Goal: Entertainment & Leisure: Consume media (video, audio)

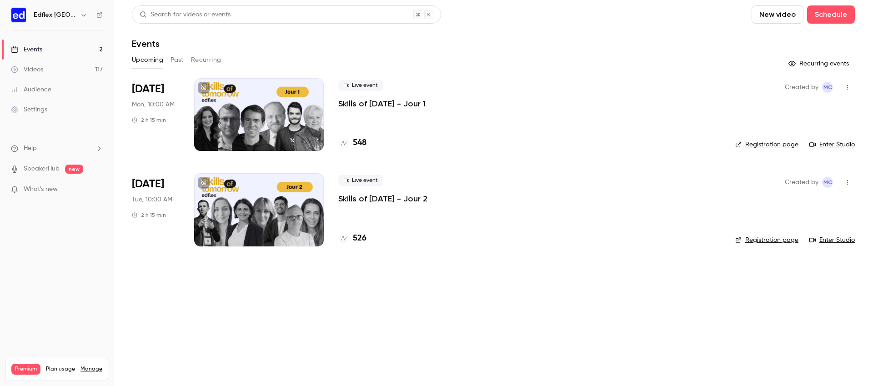
click at [90, 51] on link "Events 2" at bounding box center [57, 50] width 114 height 20
click at [80, 16] on icon "button" at bounding box center [83, 14] width 7 height 7
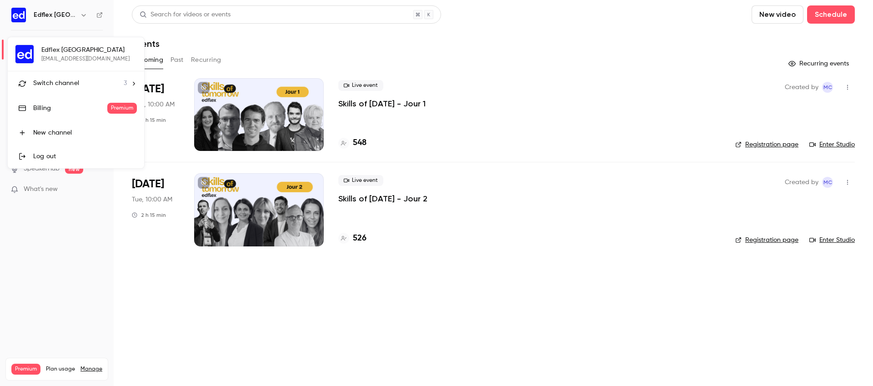
click at [90, 82] on div "Switch channel 3" at bounding box center [80, 84] width 94 height 10
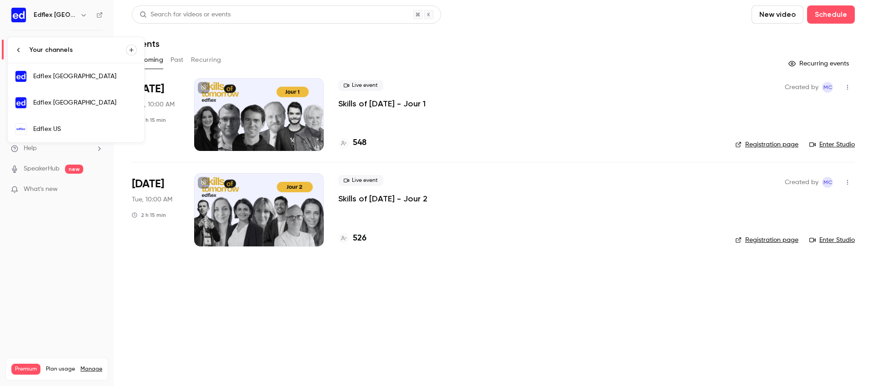
click at [101, 131] on div "Edflex US" at bounding box center [85, 129] width 104 height 9
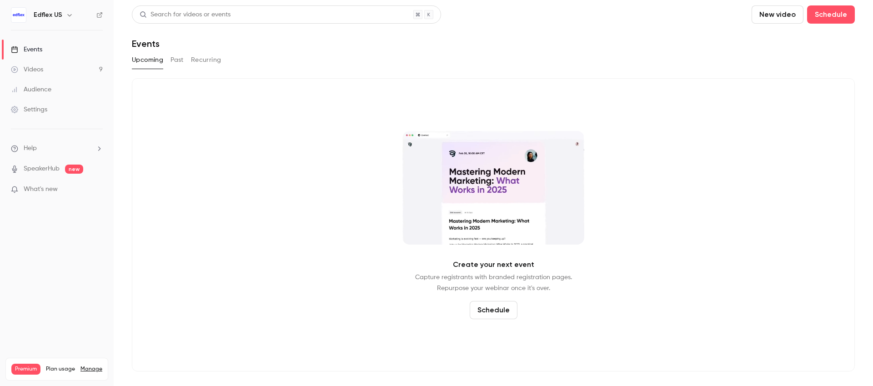
click at [182, 61] on button "Past" at bounding box center [176, 60] width 13 height 15
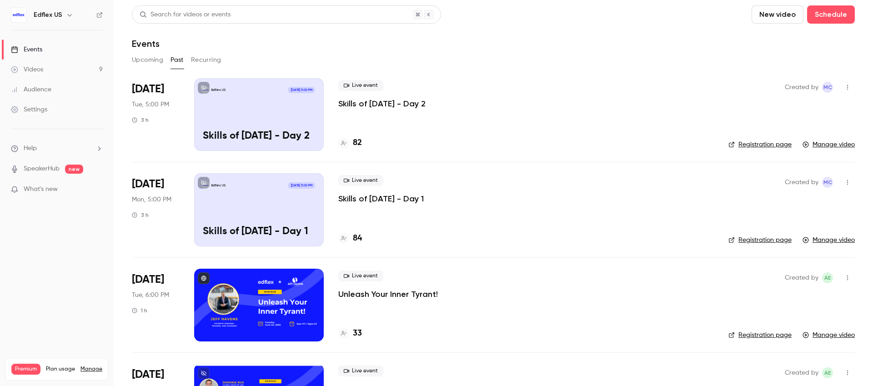
click at [403, 201] on p "Skills of [DATE] - Day 1" at bounding box center [380, 198] width 85 height 11
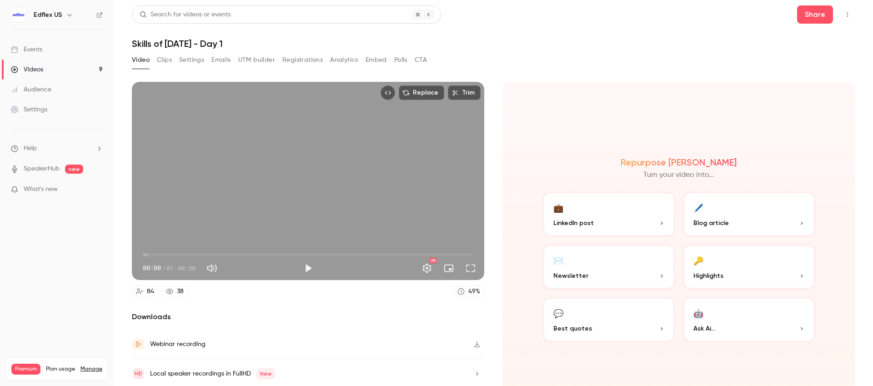
click at [94, 65] on link "Videos 9" at bounding box center [57, 70] width 114 height 20
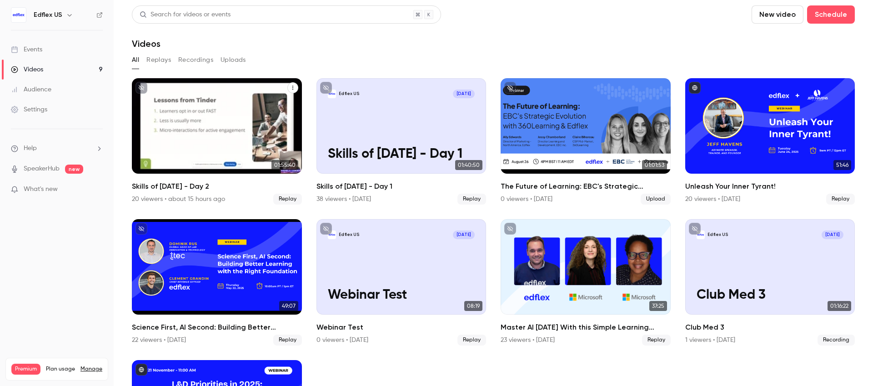
click at [216, 147] on p "Skills of [DATE] - Day 2" at bounding box center [216, 154] width 147 height 15
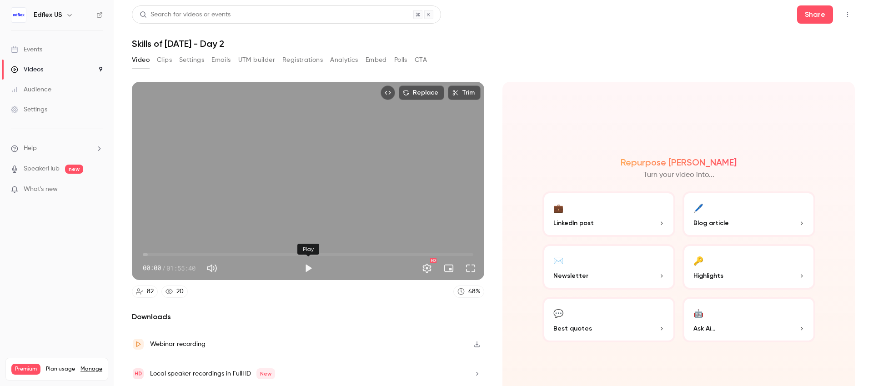
click at [308, 274] on button "Play" at bounding box center [308, 268] width 18 height 18
click at [170, 254] on span "00:01" at bounding box center [308, 254] width 330 height 15
click at [190, 253] on span "09:24" at bounding box center [308, 254] width 330 height 15
click at [201, 254] on span "16:33" at bounding box center [308, 254] width 330 height 15
click at [210, 254] on span "20:22" at bounding box center [308, 254] width 330 height 15
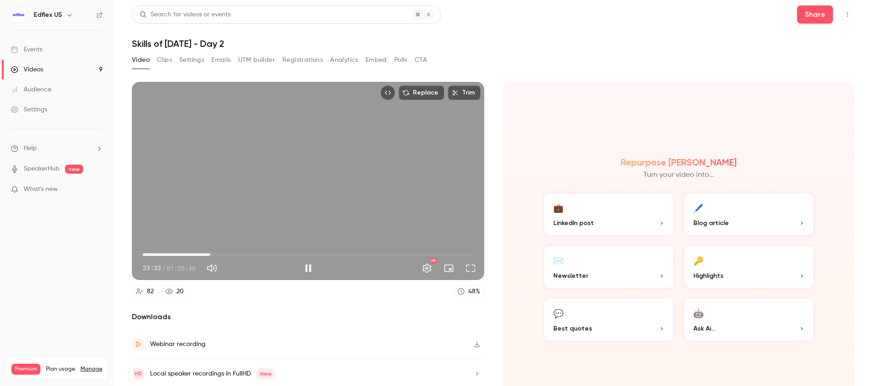
click at [224, 254] on span "23:33" at bounding box center [308, 254] width 330 height 15
click at [214, 254] on span "28:29" at bounding box center [308, 254] width 330 height 15
click at [215, 254] on span "24:50" at bounding box center [213, 254] width 3 height 3
click at [221, 254] on span "25:57" at bounding box center [308, 254] width 330 height 15
click at [230, 255] on span "27:32" at bounding box center [308, 254] width 330 height 15
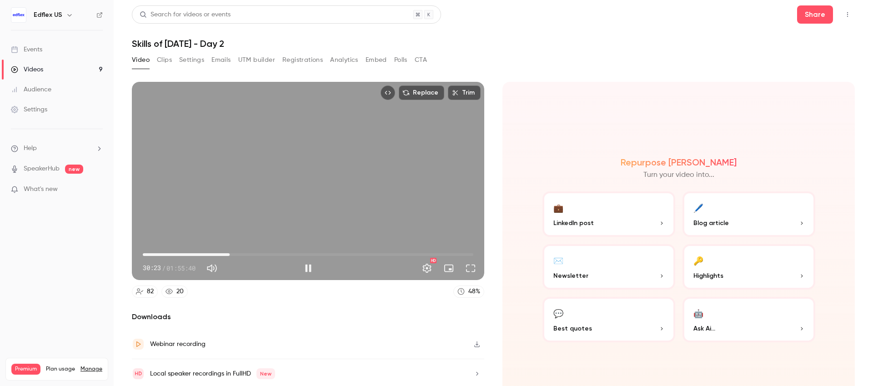
click at [244, 255] on span "30:23" at bounding box center [308, 254] width 330 height 15
click at [264, 254] on span "35:20" at bounding box center [308, 254] width 330 height 15
click at [306, 263] on button "Pause" at bounding box center [308, 268] width 18 height 18
type input "******"
